Goal: Download file/media

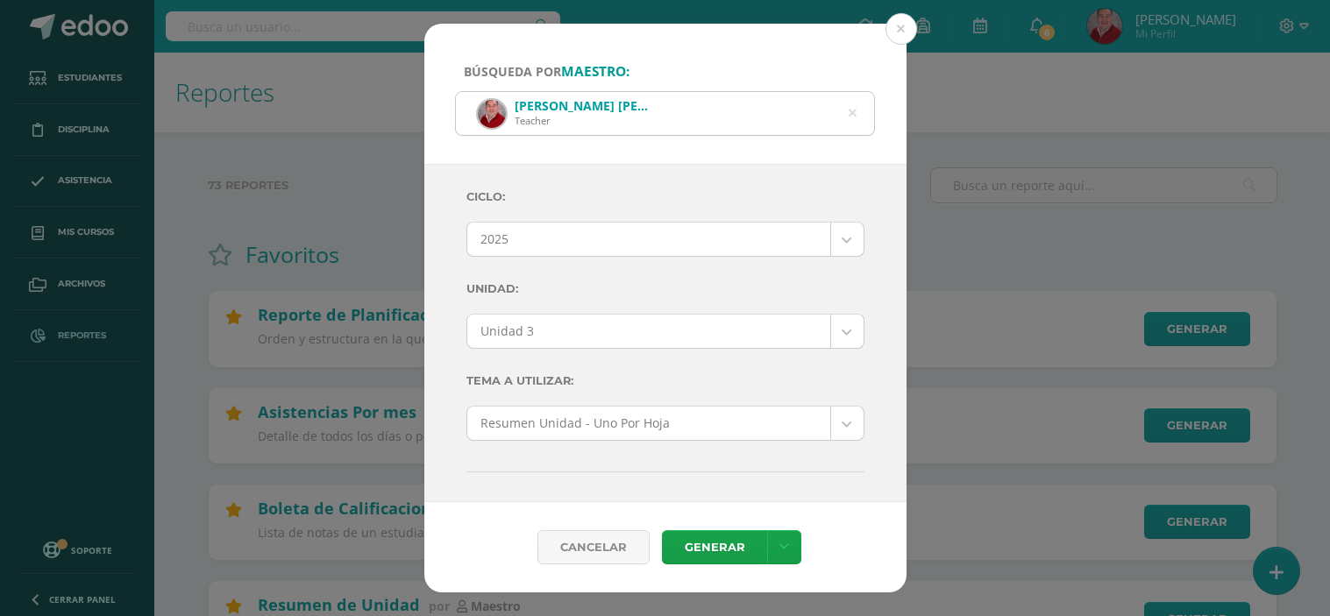
select select "Unidad 3"
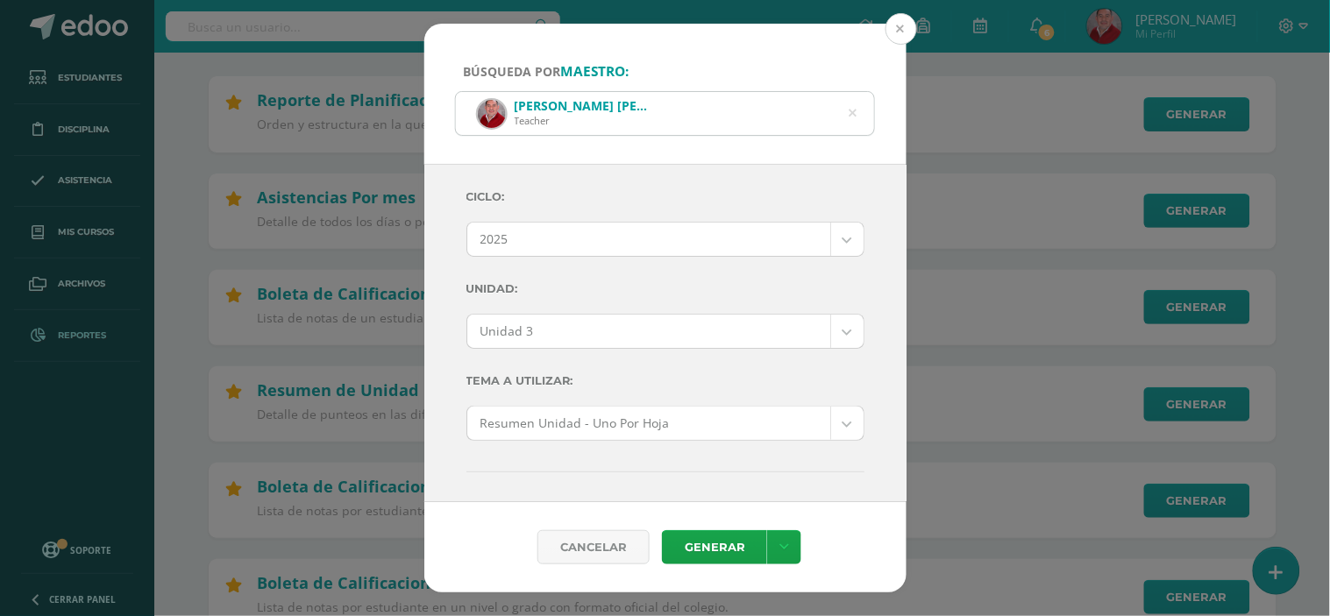
click at [905, 35] on button at bounding box center [901, 29] width 32 height 32
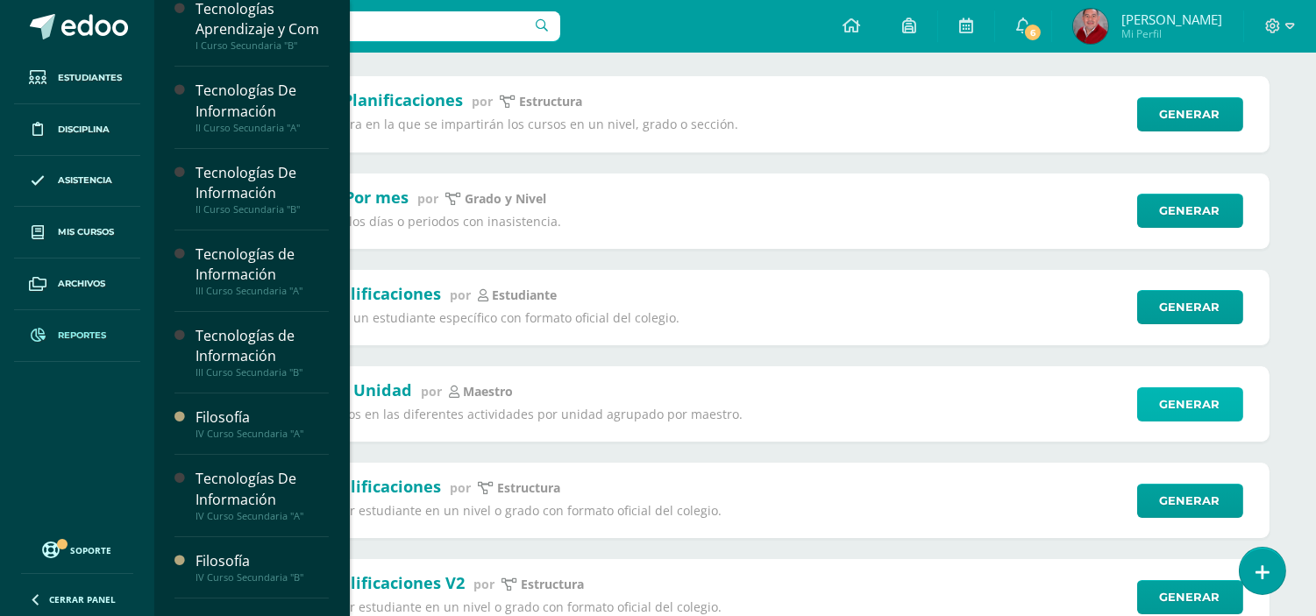
scroll to position [112, 0]
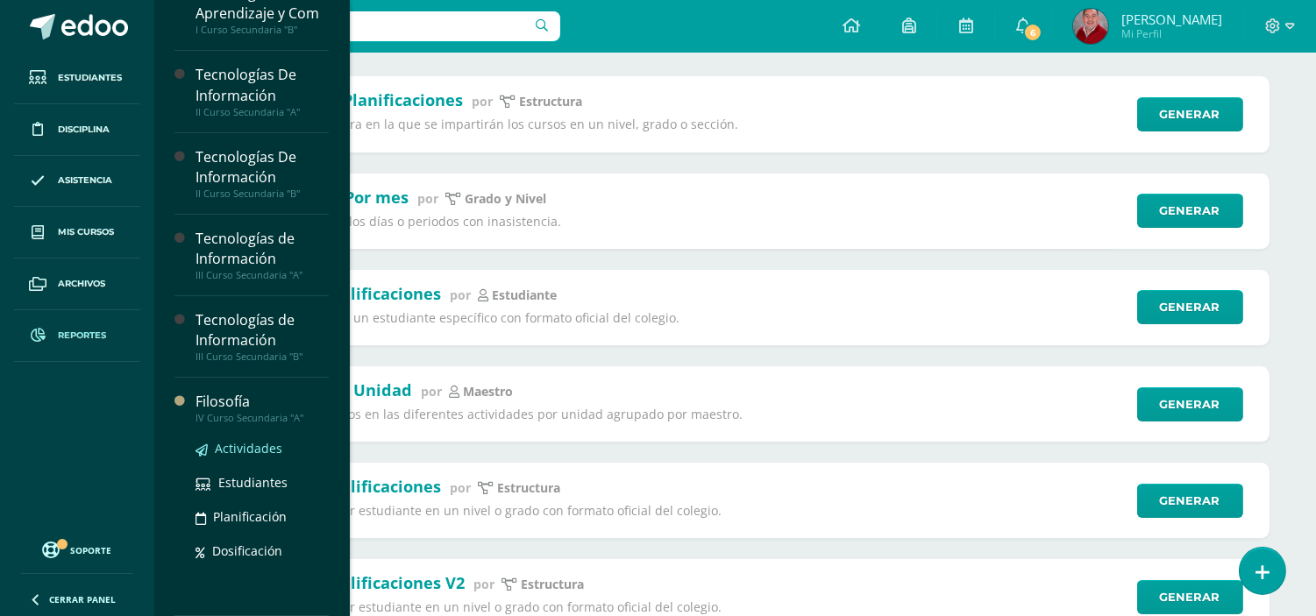
click at [230, 448] on span "Actividades" at bounding box center [248, 448] width 67 height 17
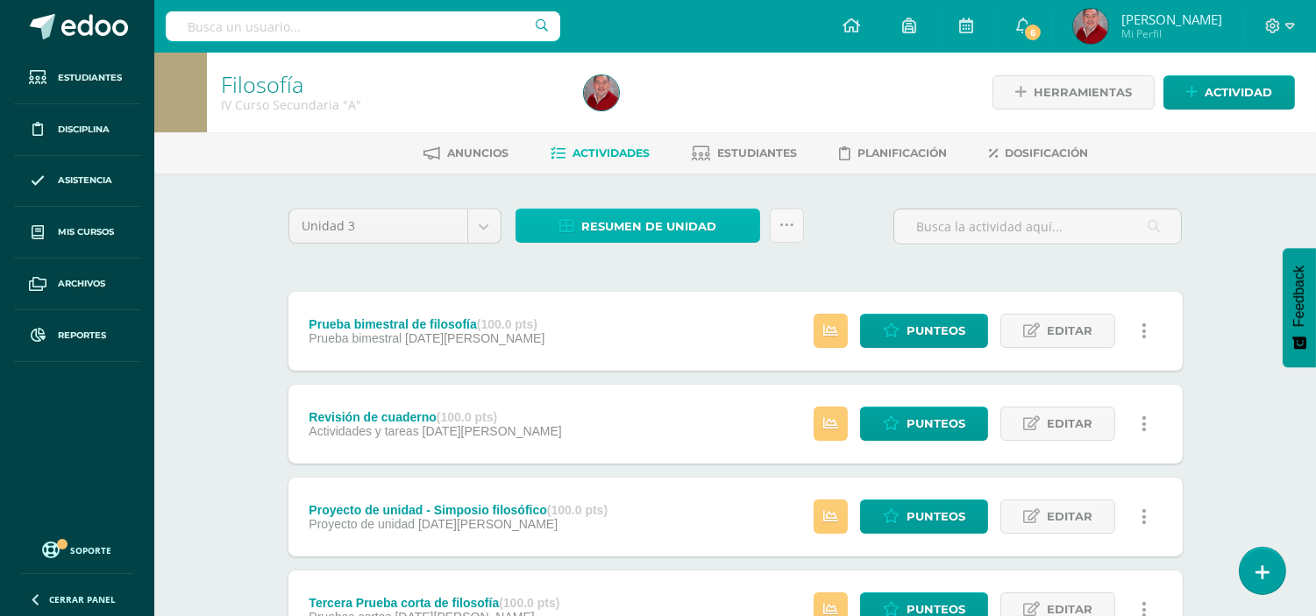
click at [673, 230] on span "Resumen de unidad" at bounding box center [648, 226] width 135 height 32
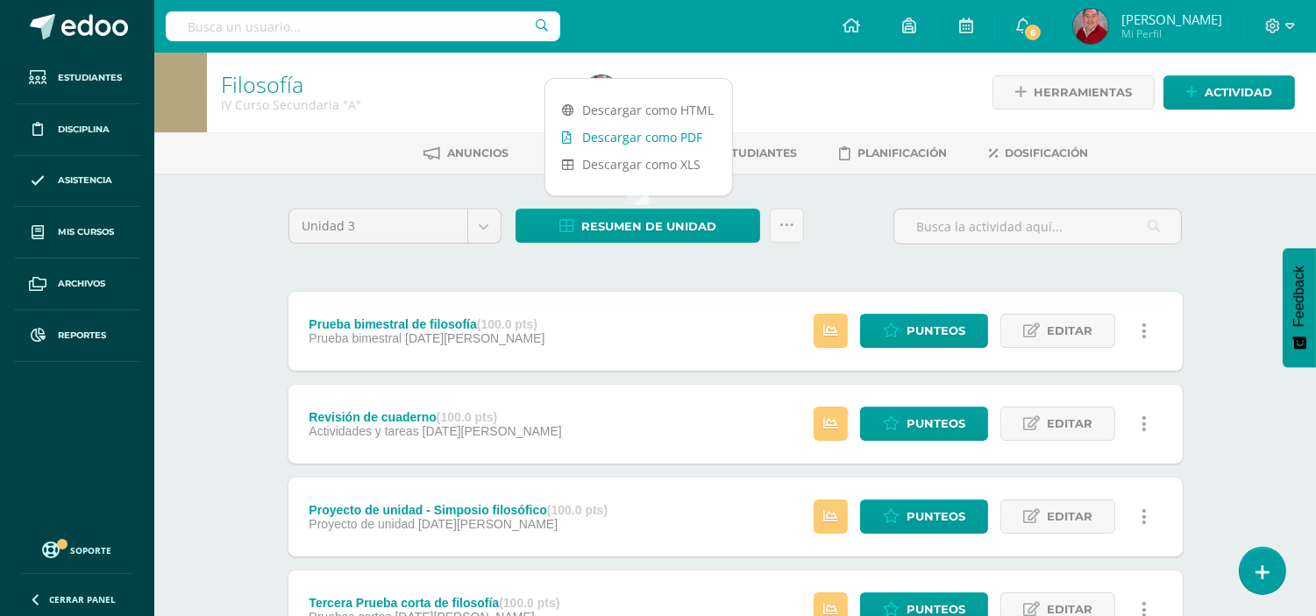
click at [642, 143] on link "Descargar como PDF" at bounding box center [638, 137] width 187 height 27
